Goal: Task Accomplishment & Management: Manage account settings

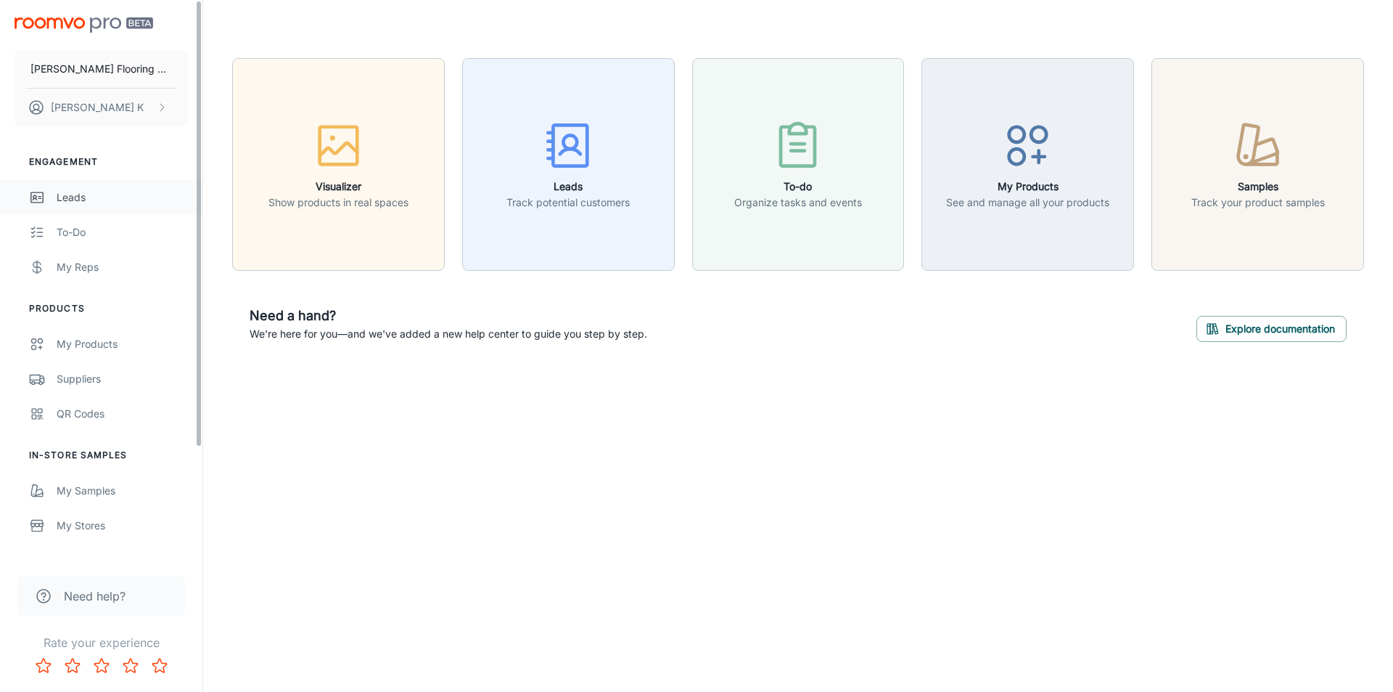
click at [97, 194] on div "Leads" at bounding box center [122, 197] width 131 height 16
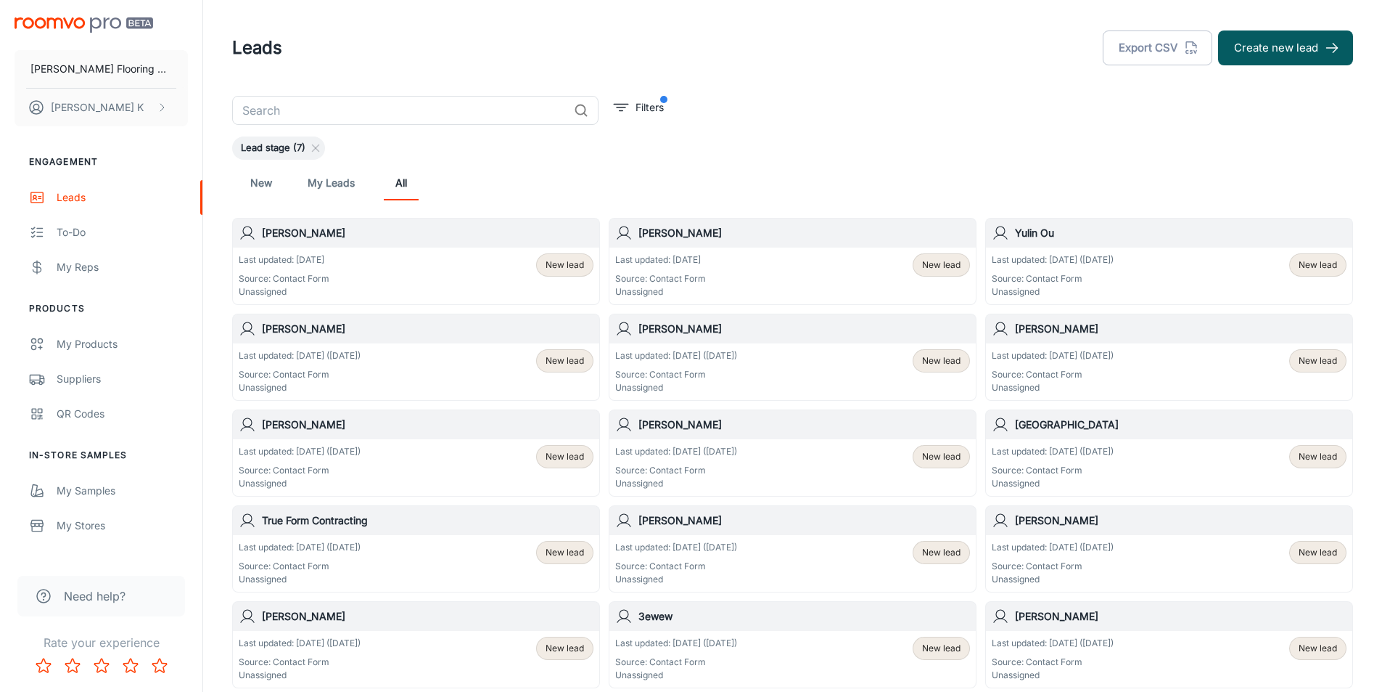
click at [353, 462] on div "Last updated: [DATE] ([DATE]) Source: Contact Form Unassigned" at bounding box center [300, 467] width 122 height 45
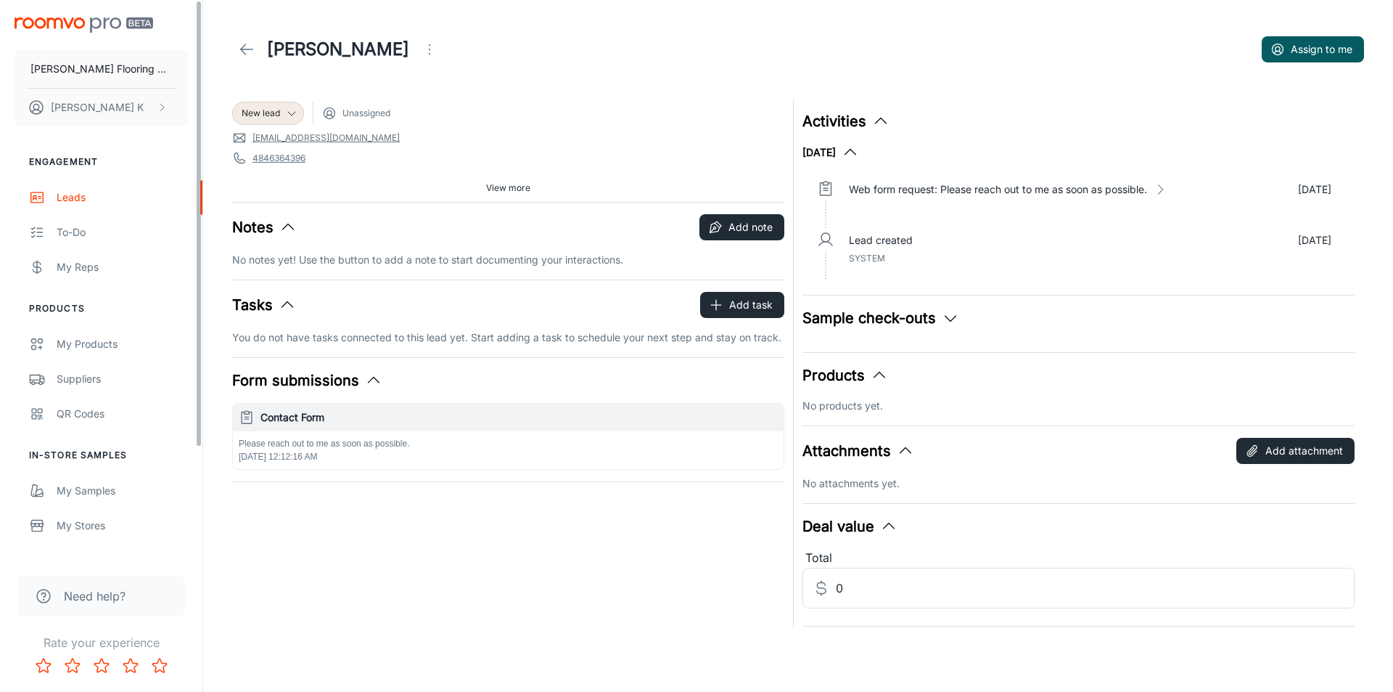
click at [171, 307] on li "Products" at bounding box center [101, 308] width 202 height 13
click at [248, 46] on icon at bounding box center [246, 49] width 17 height 17
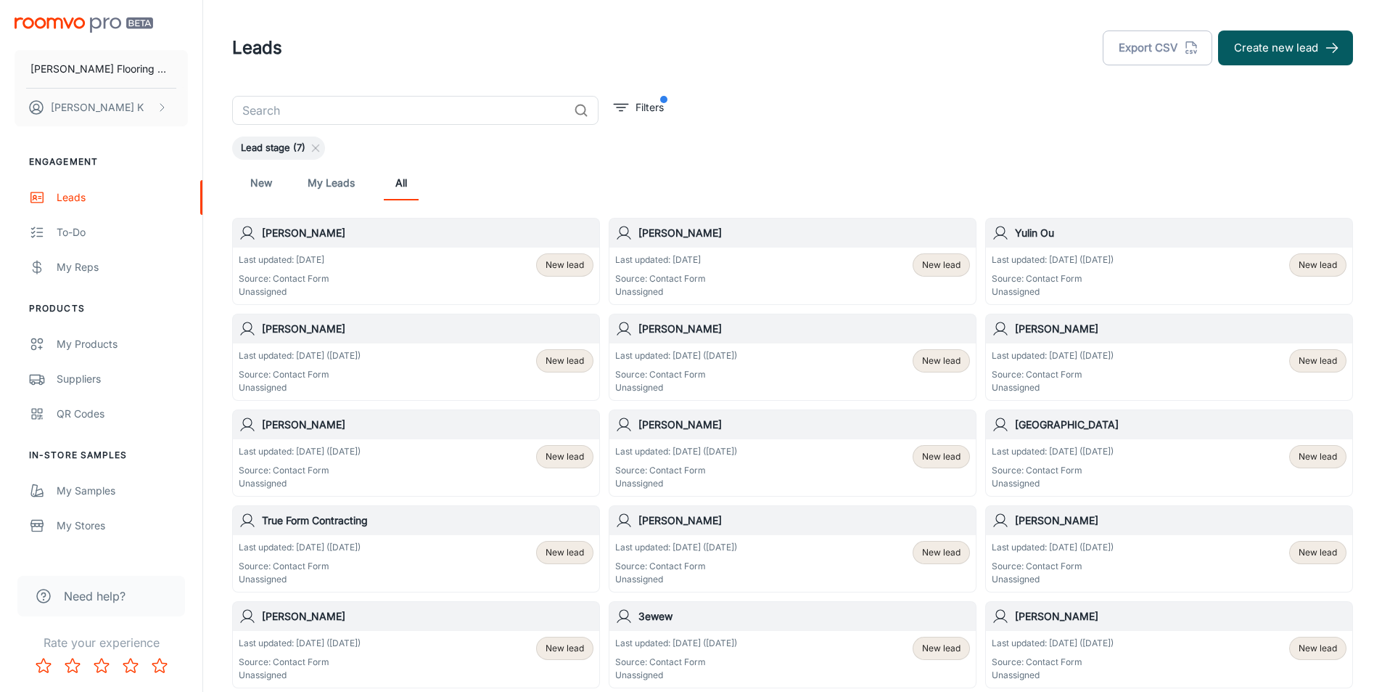
click at [1096, 350] on p "Last updated: [DATE] ([DATE])" at bounding box center [1053, 355] width 122 height 13
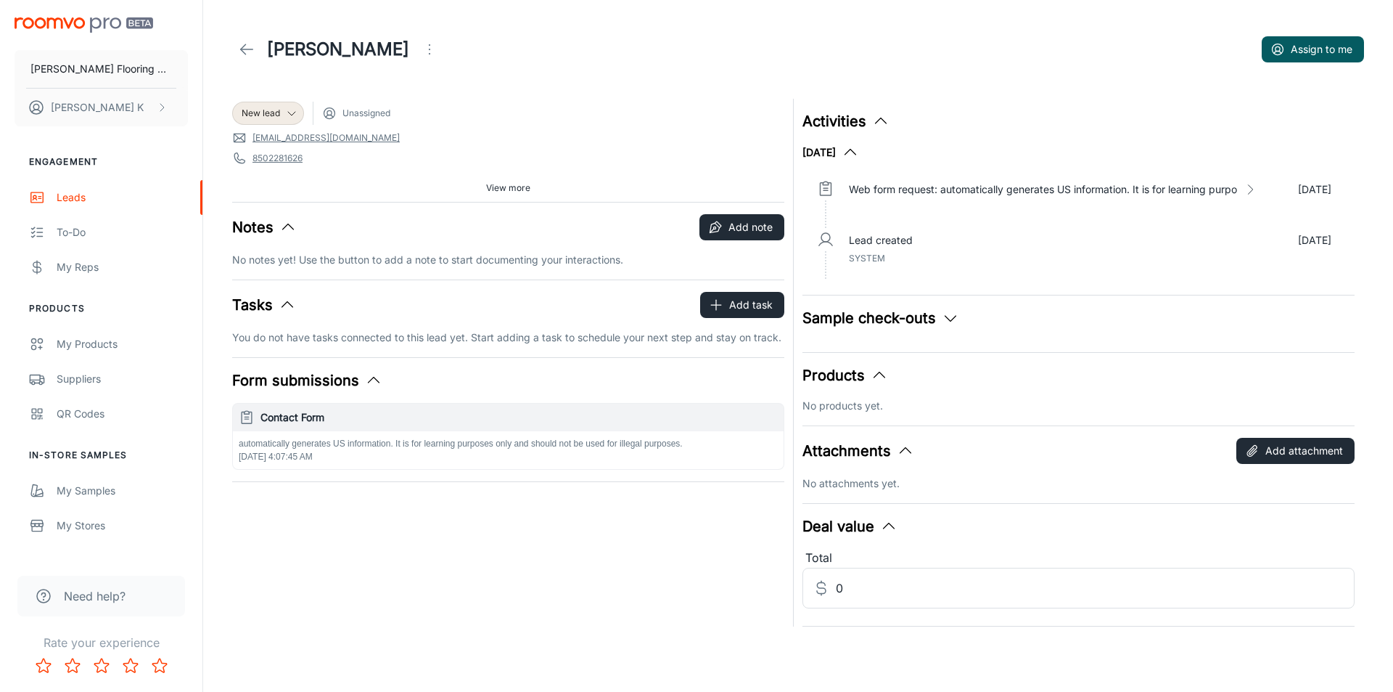
click at [243, 48] on icon at bounding box center [246, 49] width 17 height 17
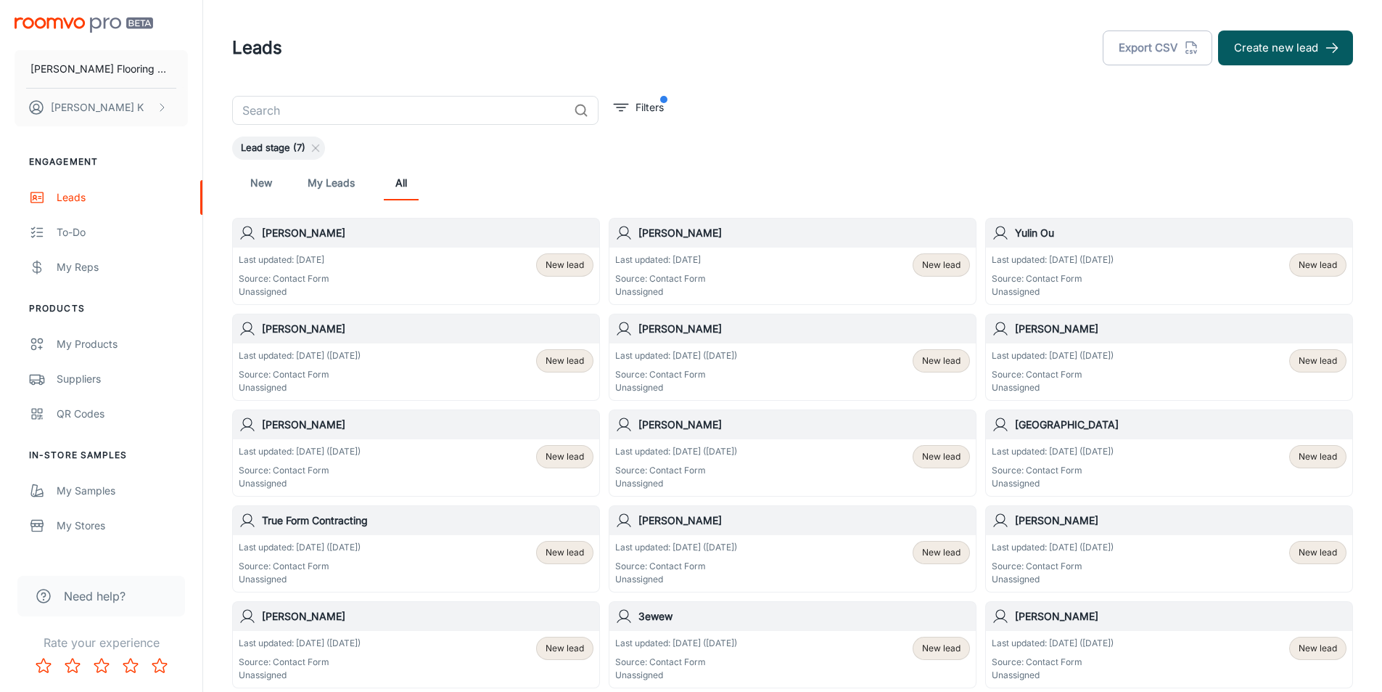
click at [744, 343] on div "Last updated: [DATE] ([DATE]) Source: Contact Form Unassigned New lead" at bounding box center [793, 371] width 366 height 57
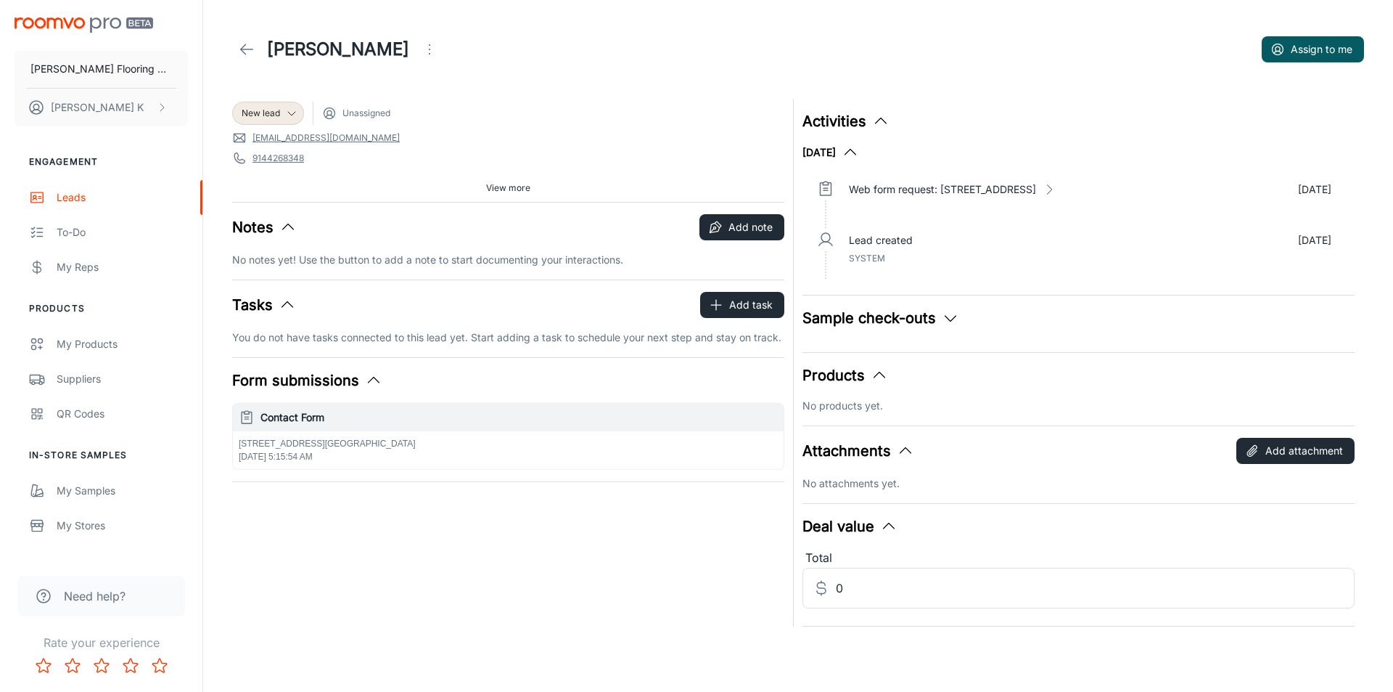
click at [233, 50] on link at bounding box center [246, 49] width 29 height 29
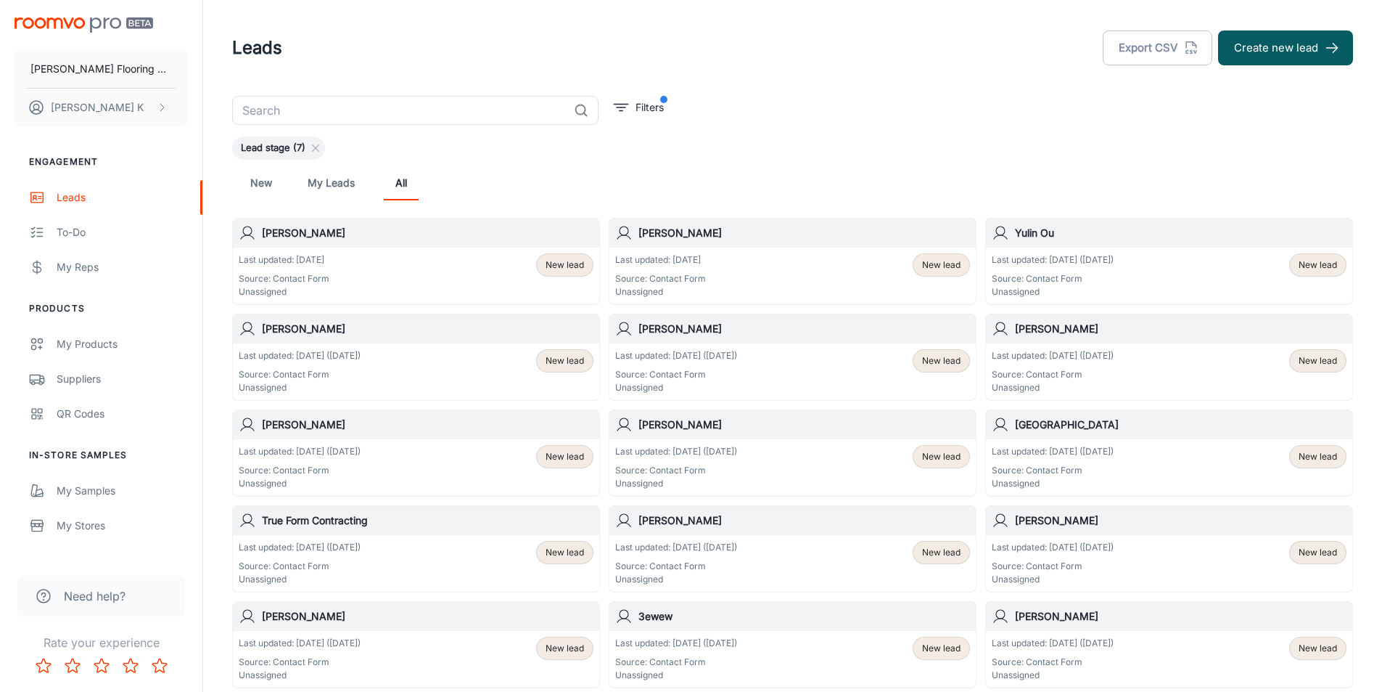
click at [361, 368] on p "Source: Contact Form" at bounding box center [300, 374] width 122 height 13
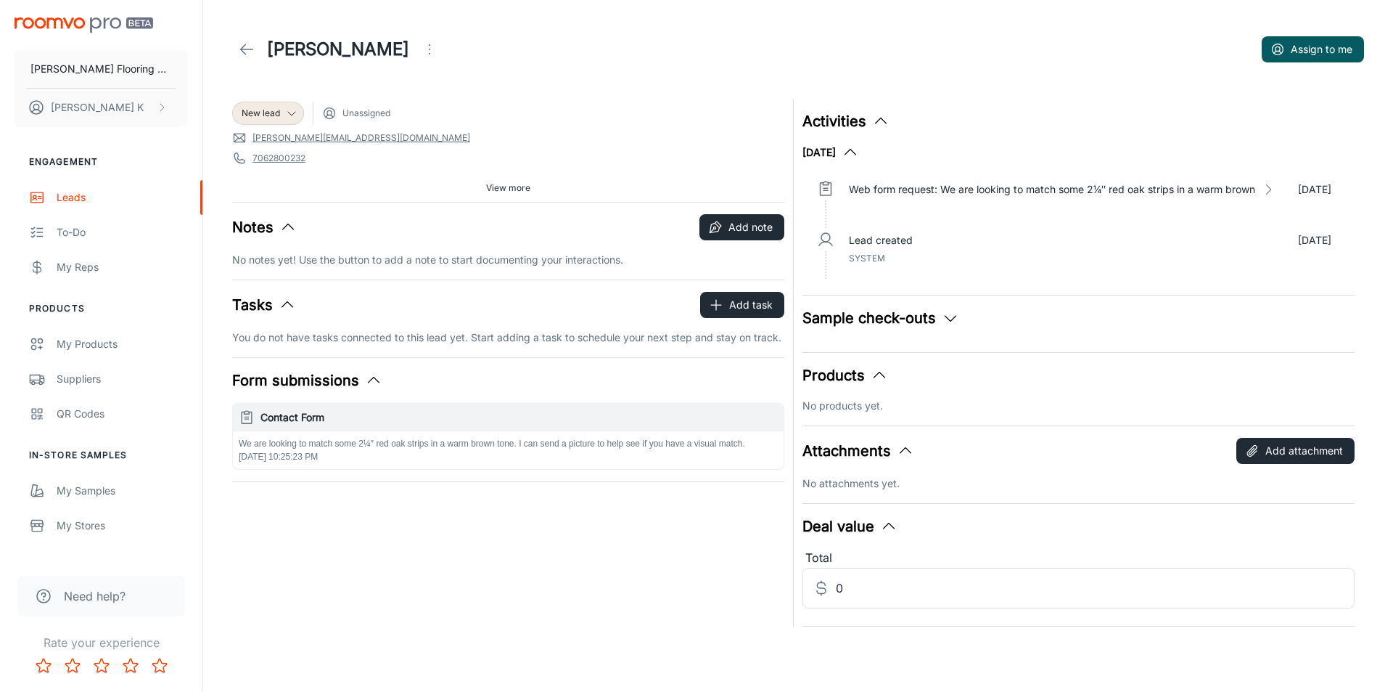
click at [238, 43] on icon at bounding box center [246, 49] width 17 height 17
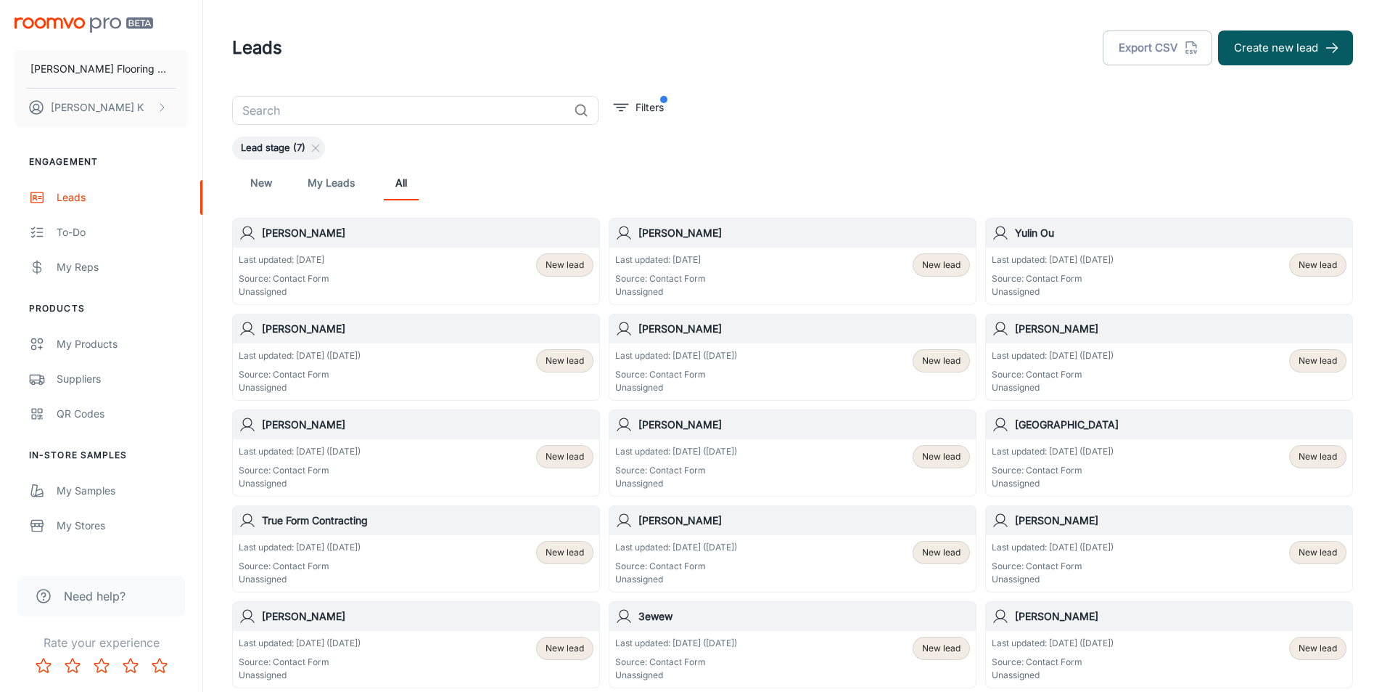
click at [1040, 234] on h6 "Yulin Ou" at bounding box center [1181, 233] width 332 height 16
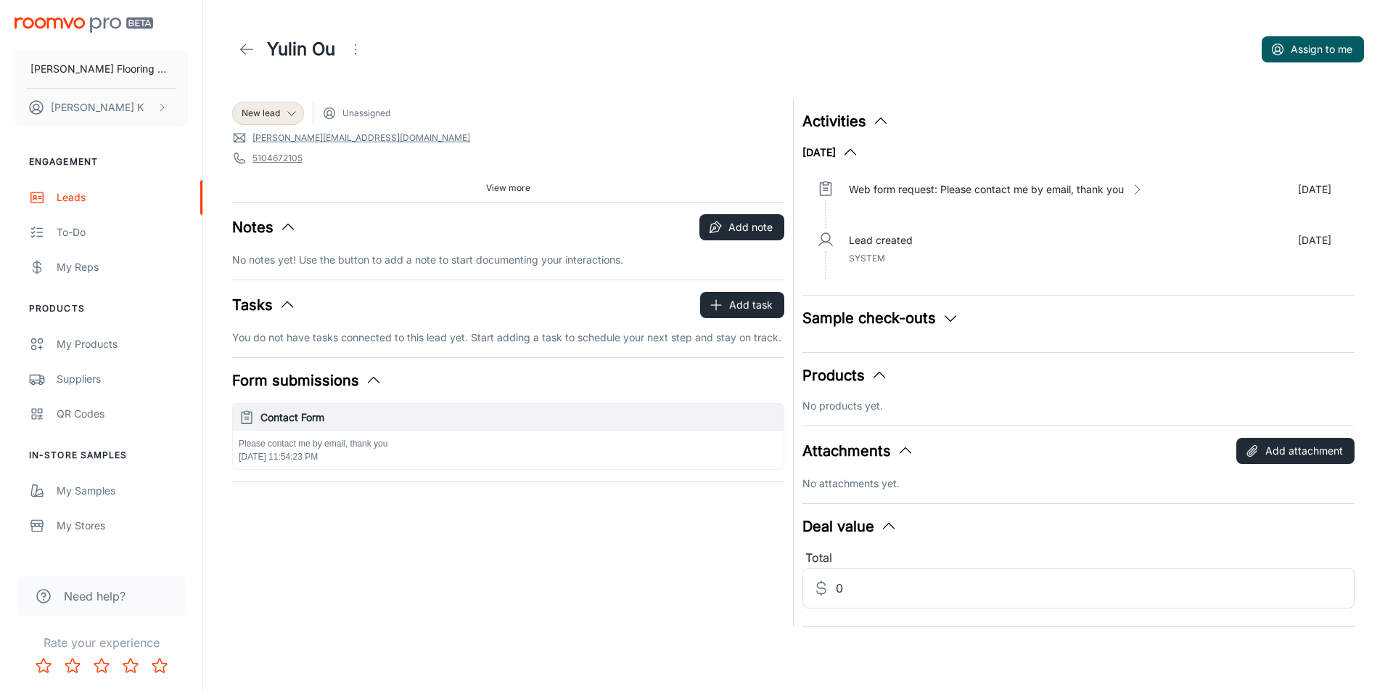
click at [242, 53] on icon at bounding box center [246, 49] width 17 height 17
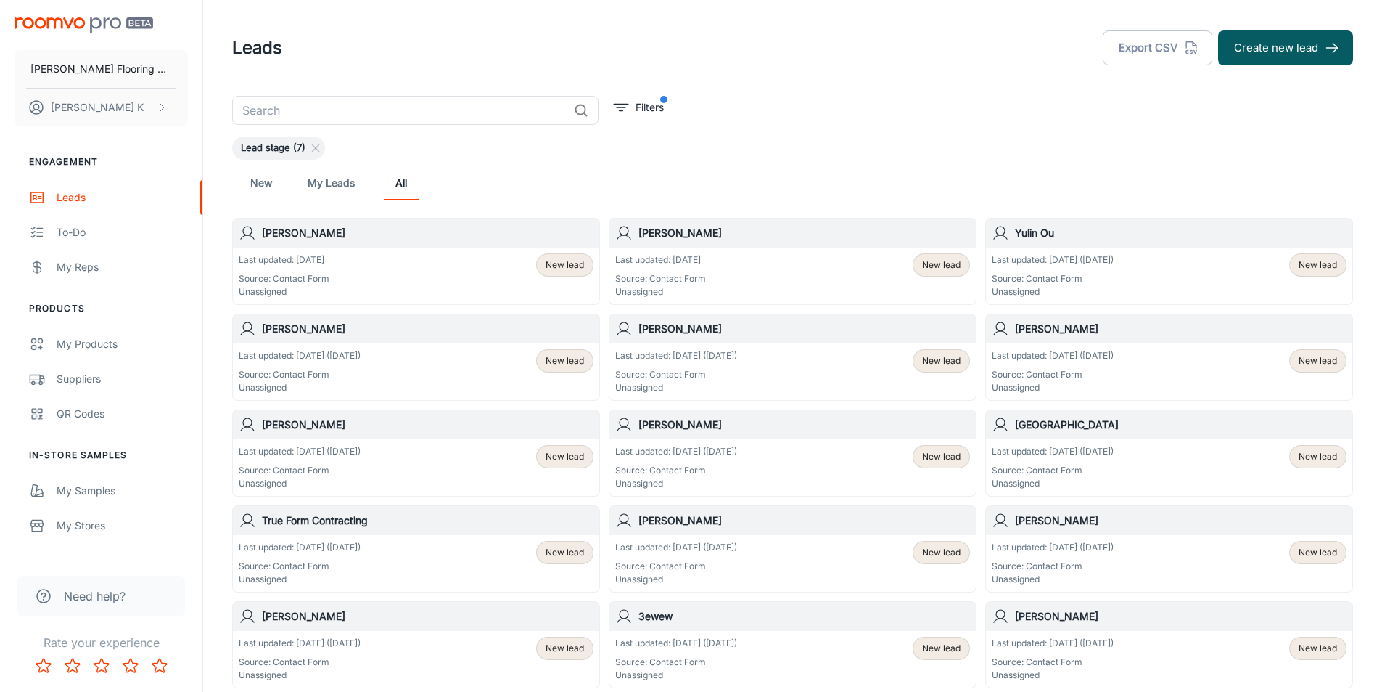
click at [700, 253] on div "Last updated: [DATE] Source: Contact Form Unassigned New lead" at bounding box center [793, 275] width 366 height 57
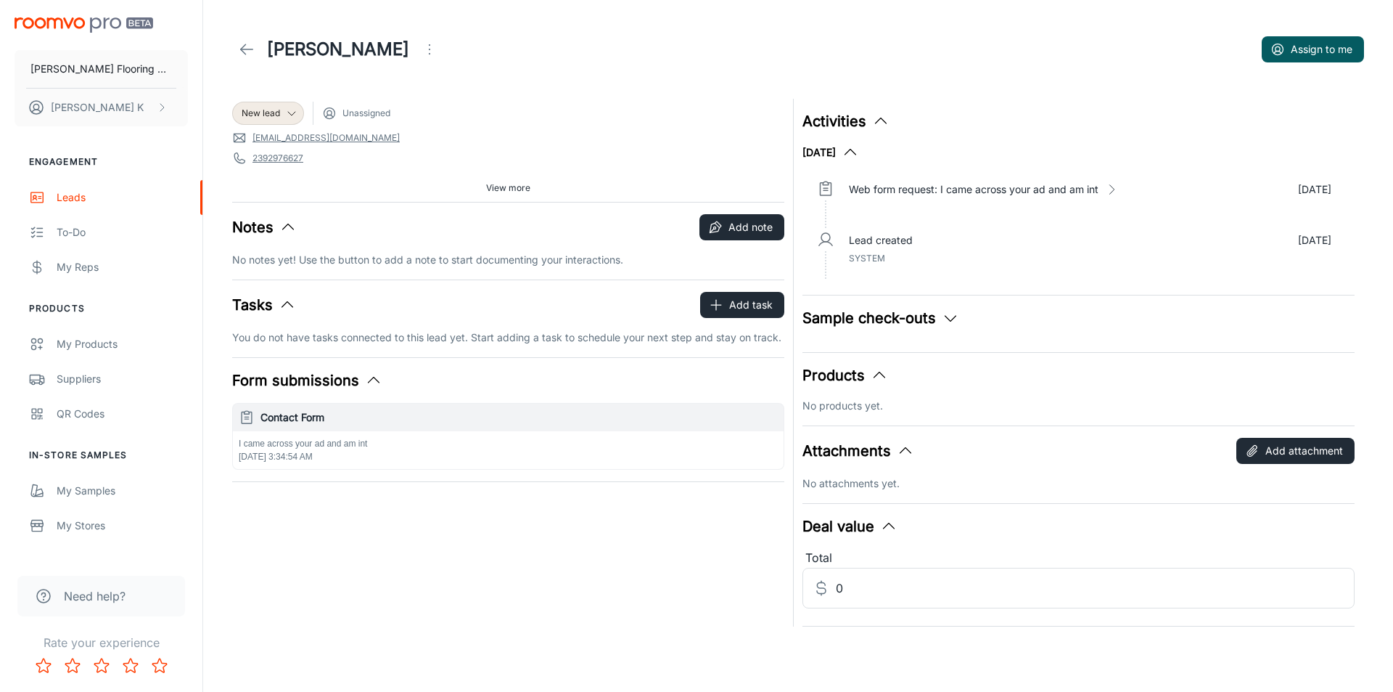
click at [247, 52] on icon at bounding box center [246, 49] width 17 height 17
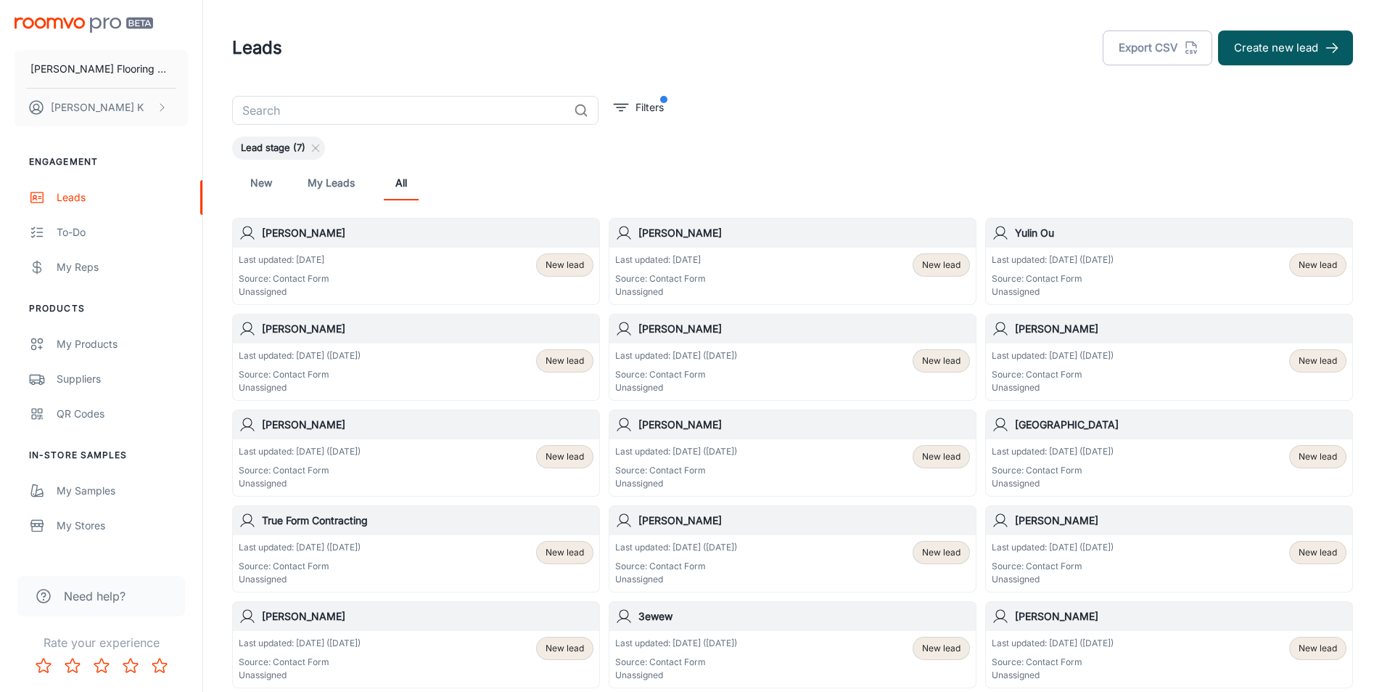
click at [377, 256] on div "Last updated: [DATE] Source: Contact Form Unassigned New lead" at bounding box center [416, 275] width 355 height 45
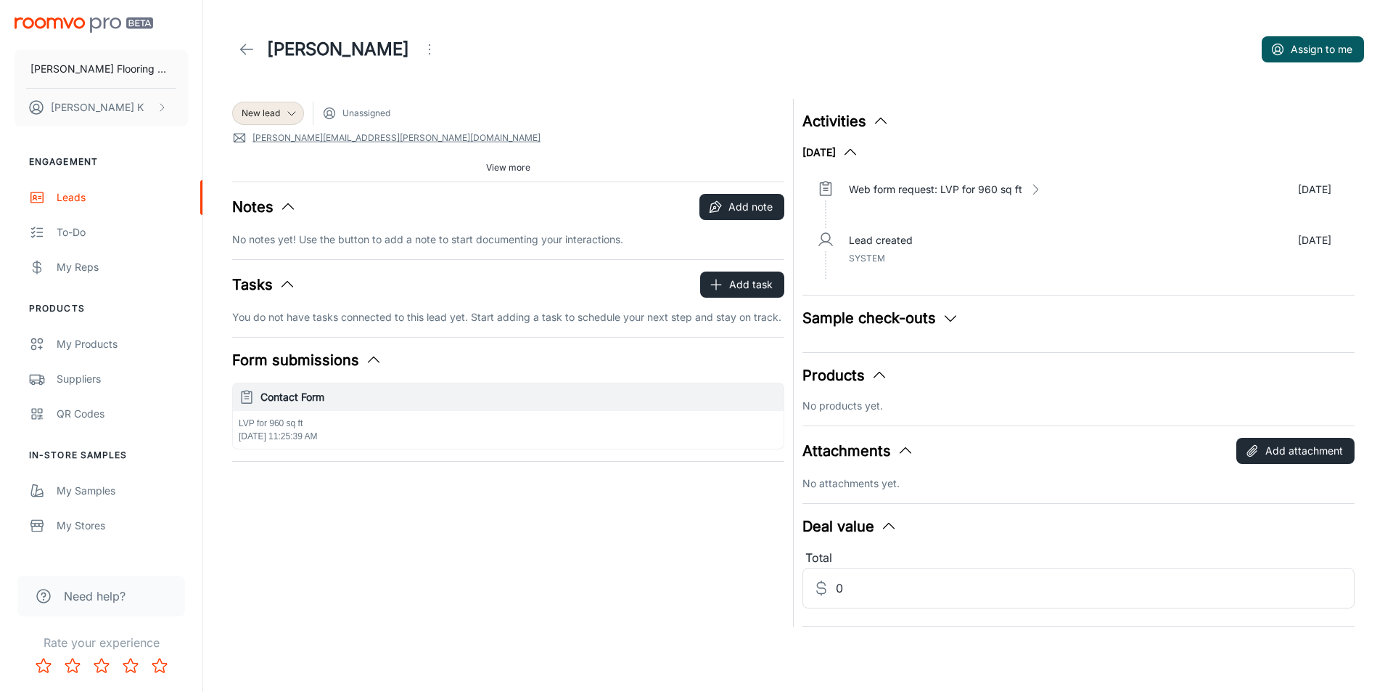
click at [245, 49] on line at bounding box center [247, 49] width 12 height 0
